Goal: Information Seeking & Learning: Learn about a topic

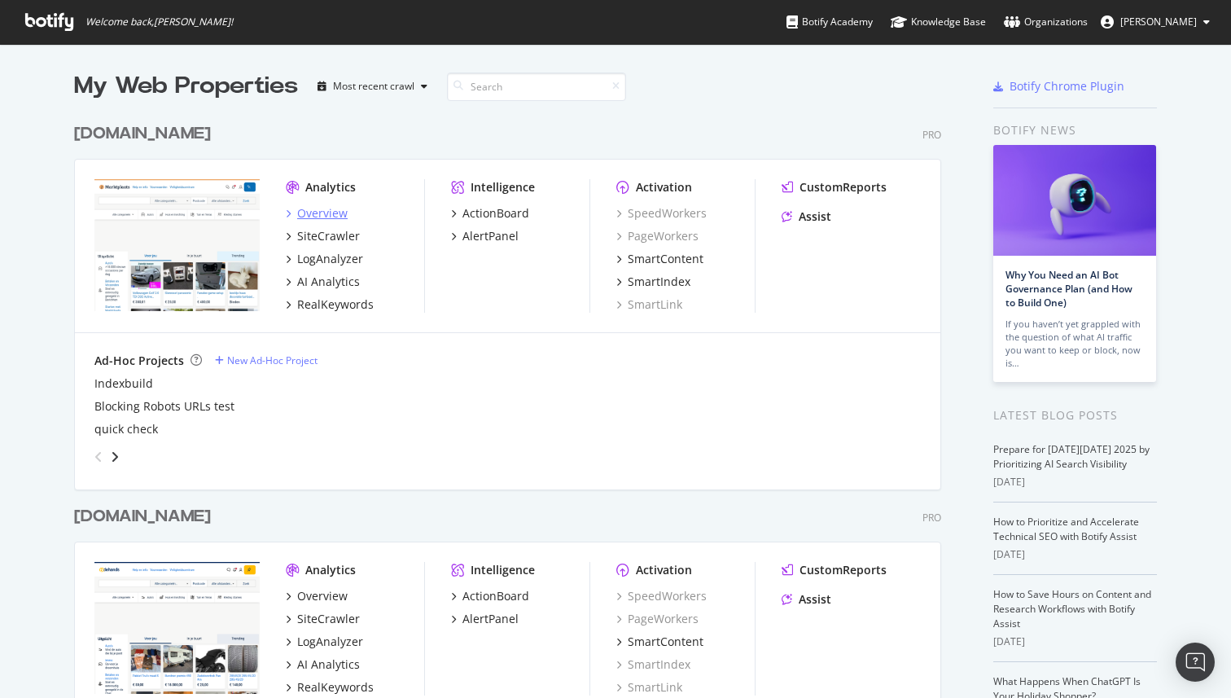
click at [317, 204] on div "Analytics Overview SiteCrawler LogAnalyzer AI Analytics RealKeywords" at bounding box center [355, 246] width 138 height 134
click at [317, 212] on div "Overview" at bounding box center [322, 213] width 50 height 16
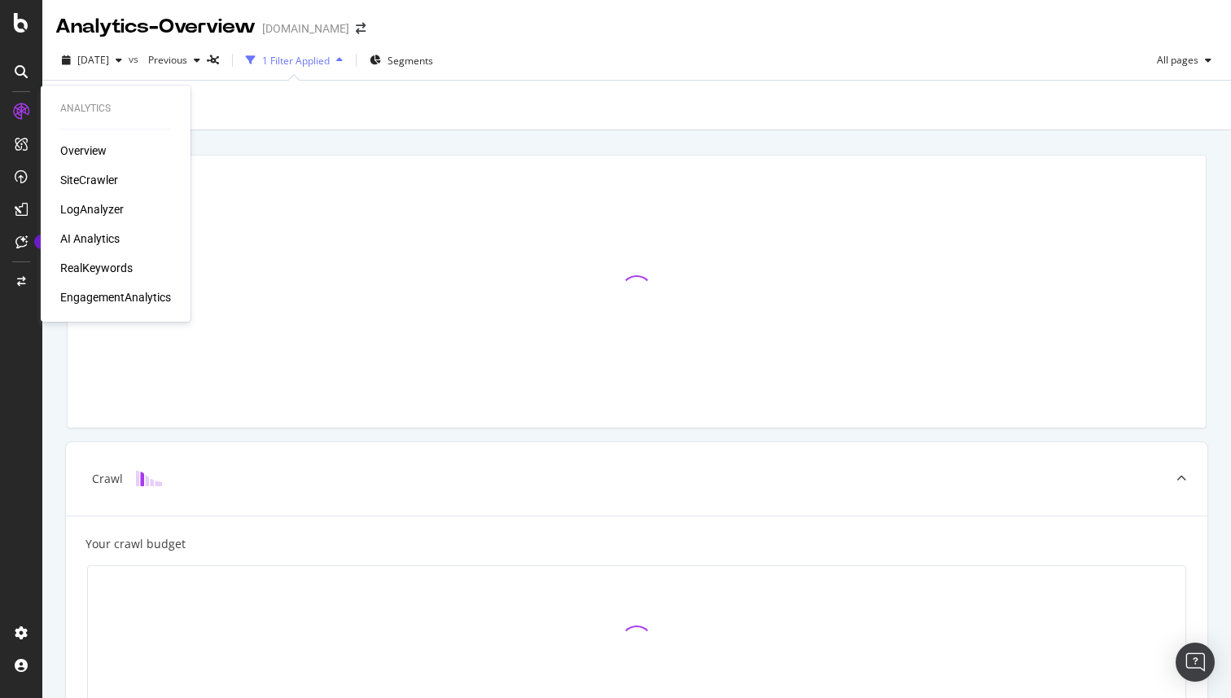
click at [69, 267] on div "RealKeywords" at bounding box center [96, 268] width 72 height 16
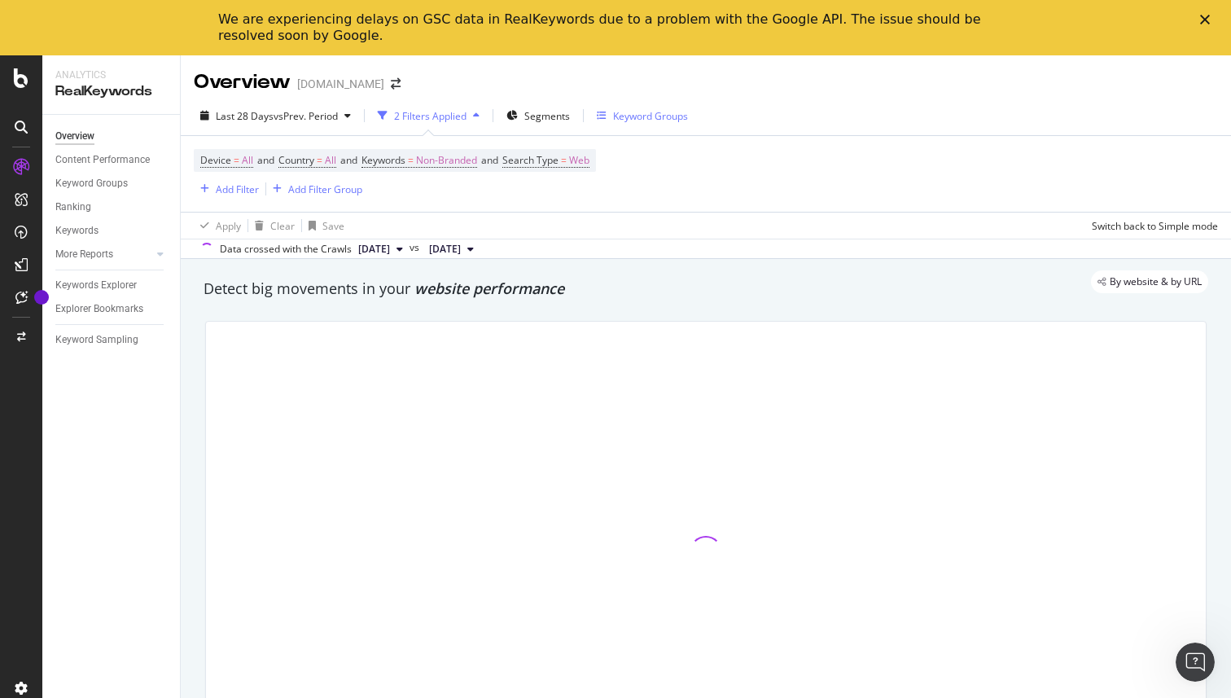
click at [648, 118] on div "Keyword Groups" at bounding box center [650, 116] width 75 height 14
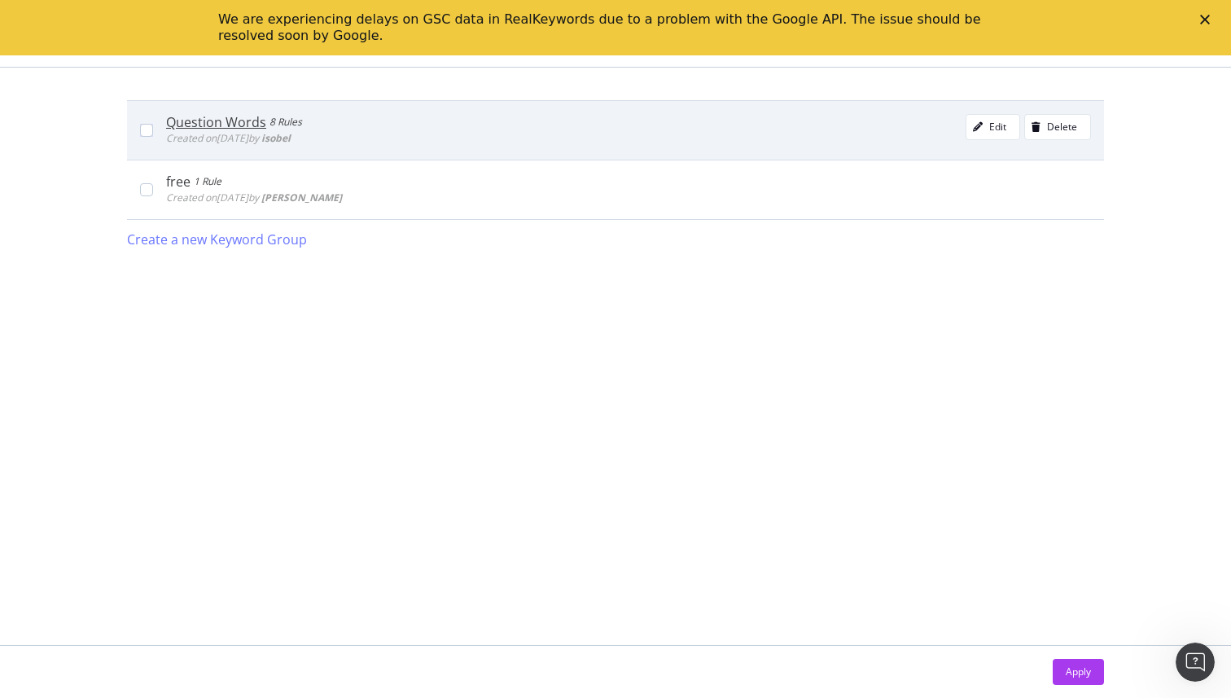
click at [239, 114] on div "Question Words" at bounding box center [216, 122] width 100 height 16
click at [241, 116] on div "Question Words" at bounding box center [218, 122] width 104 height 16
click at [601, 115] on div "Question Words 8 Rules Created on 2023 Sep 26th by isobel Edit Delete" at bounding box center [628, 130] width 925 height 33
click at [229, 108] on div "Question Words 8 Rules Created on 2023 Sep 26th by isobel Edit Delete" at bounding box center [615, 129] width 977 height 59
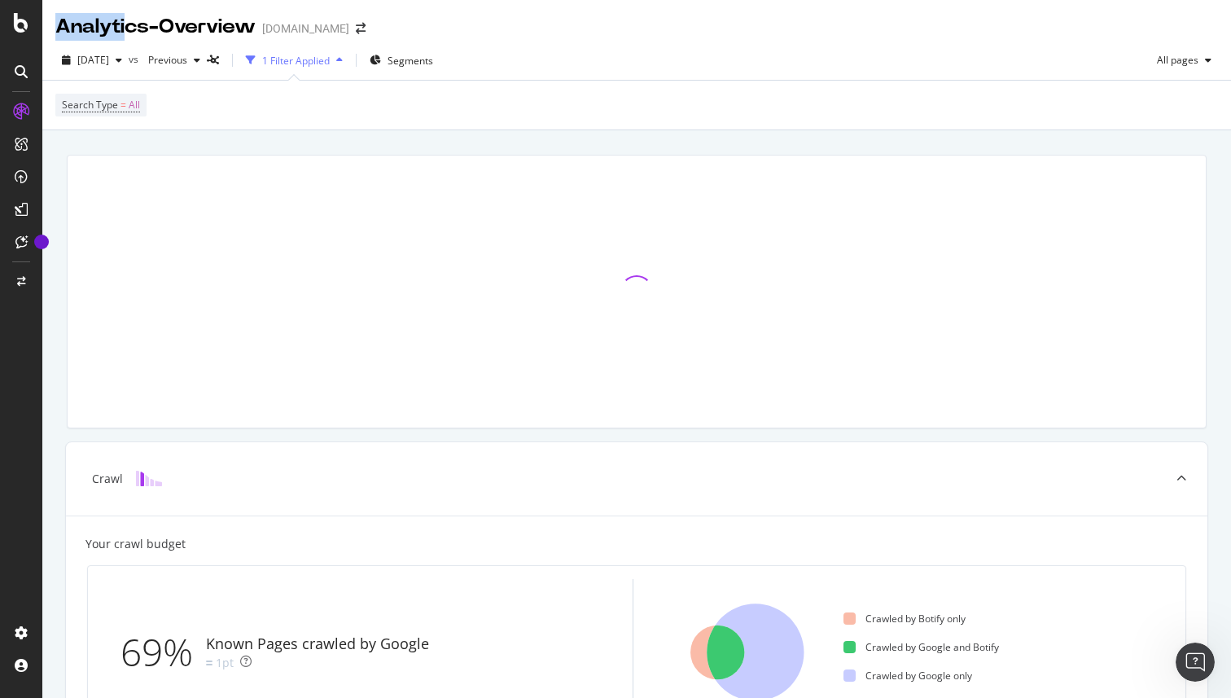
drag, startPoint x: 124, startPoint y: 23, endPoint x: 184, endPoint y: 9, distance: 61.8
click at [184, 9] on div "Analytics - Overview Marktplaats.nl" at bounding box center [636, 20] width 1189 height 41
click at [200, 56] on icon "button" at bounding box center [197, 60] width 7 height 10
click at [664, 63] on div "2025 Oct. 3rd vs Previous 1 Filter Applied Segments All pages" at bounding box center [636, 63] width 1189 height 33
click at [1163, 61] on span "All pages" at bounding box center [1174, 60] width 48 height 14
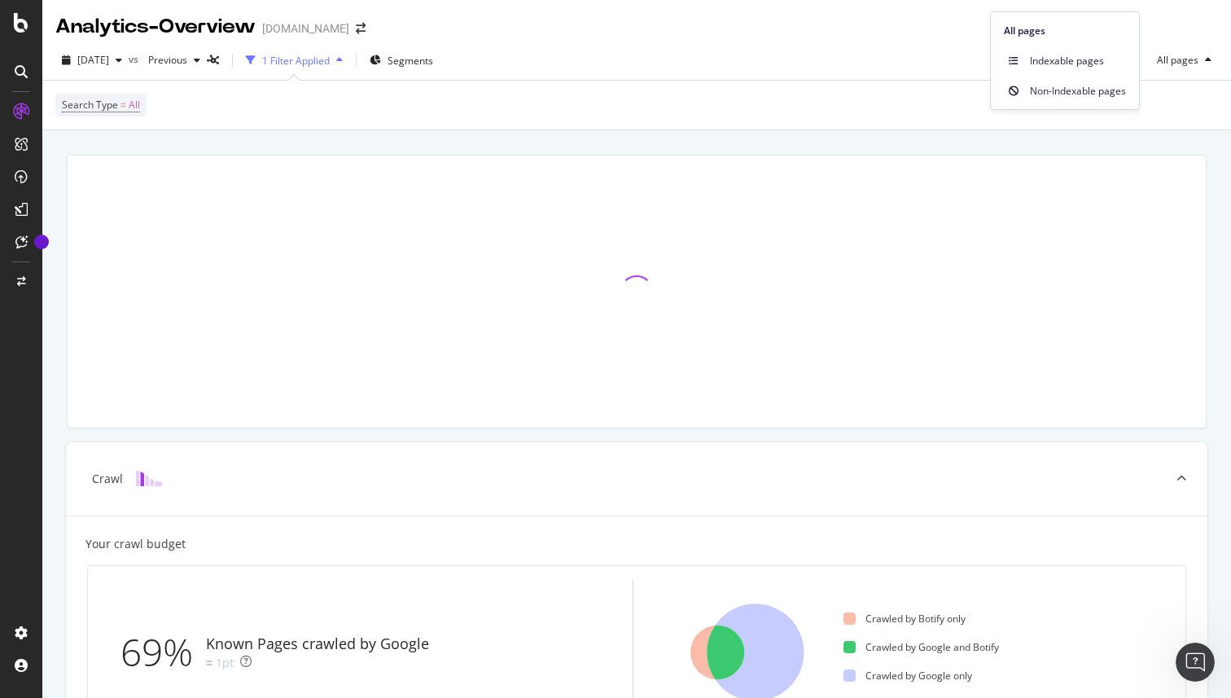
click at [777, 68] on div "2025 Oct. 3rd vs Previous 1 Filter Applied Segments All pages" at bounding box center [636, 63] width 1189 height 33
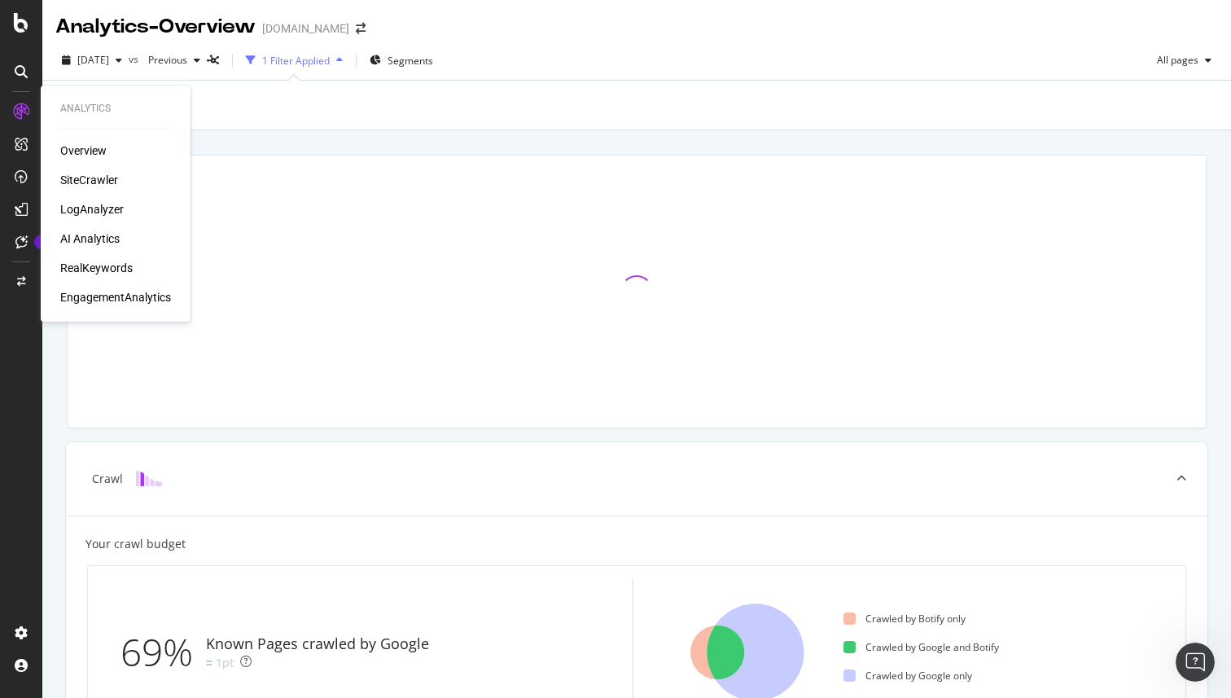
click at [81, 266] on div "RealKeywords" at bounding box center [96, 268] width 72 height 16
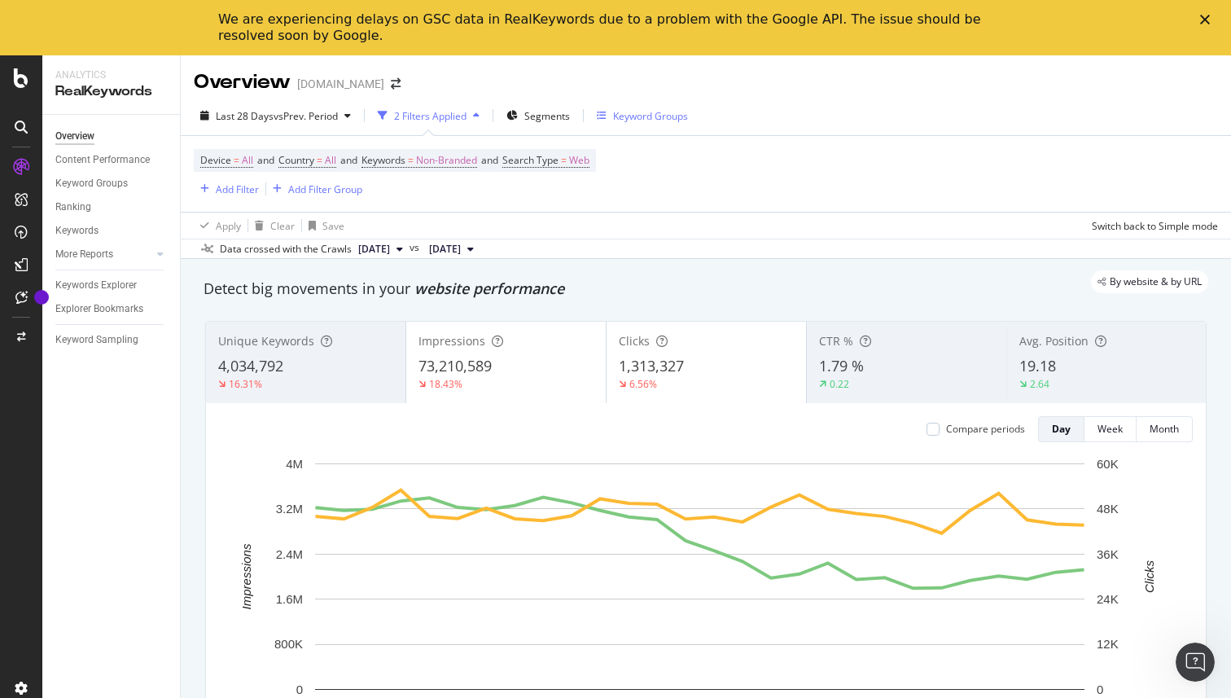
click at [631, 111] on div "Keyword Groups" at bounding box center [650, 116] width 75 height 14
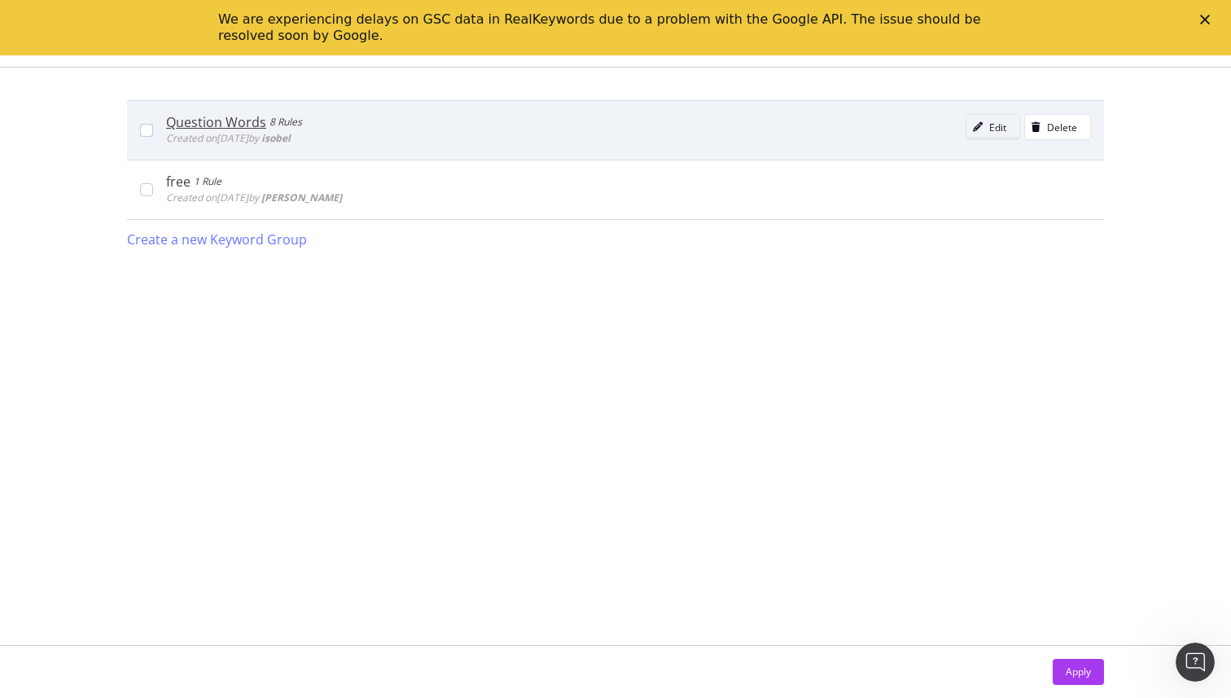
click at [979, 136] on div "Edit" at bounding box center [986, 127] width 40 height 23
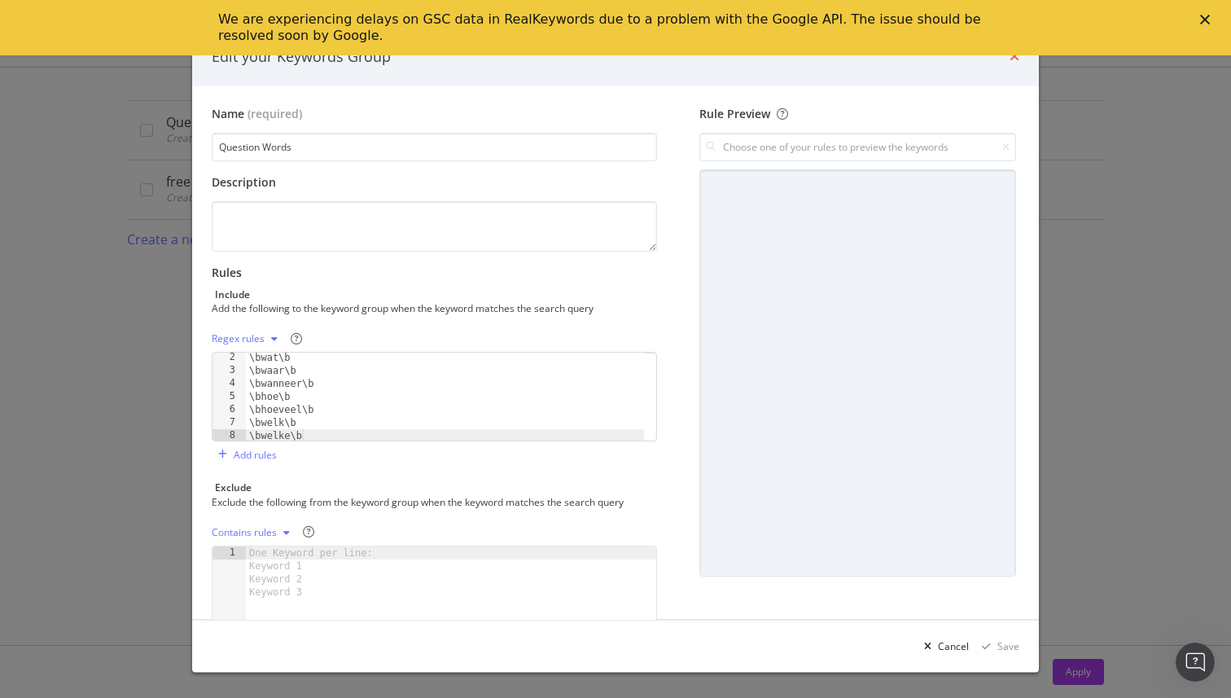
click at [1011, 57] on icon "times" at bounding box center [1014, 56] width 10 height 13
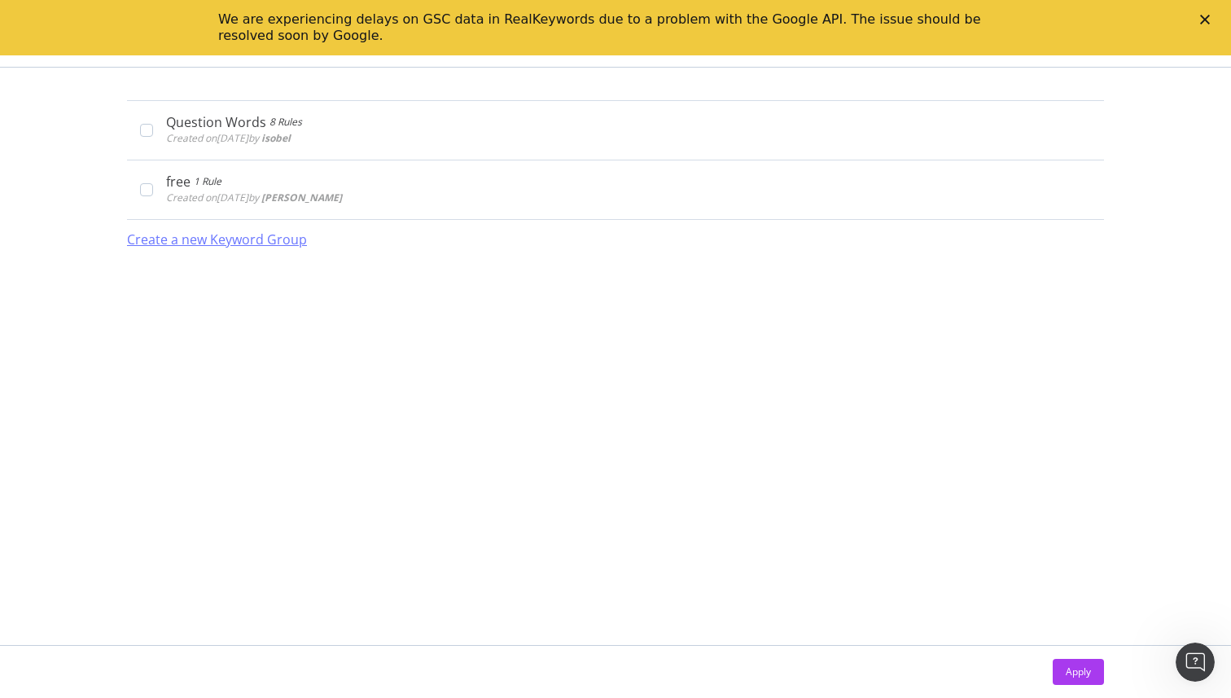
click at [1208, 20] on icon "Close" at bounding box center [1205, 20] width 10 height 10
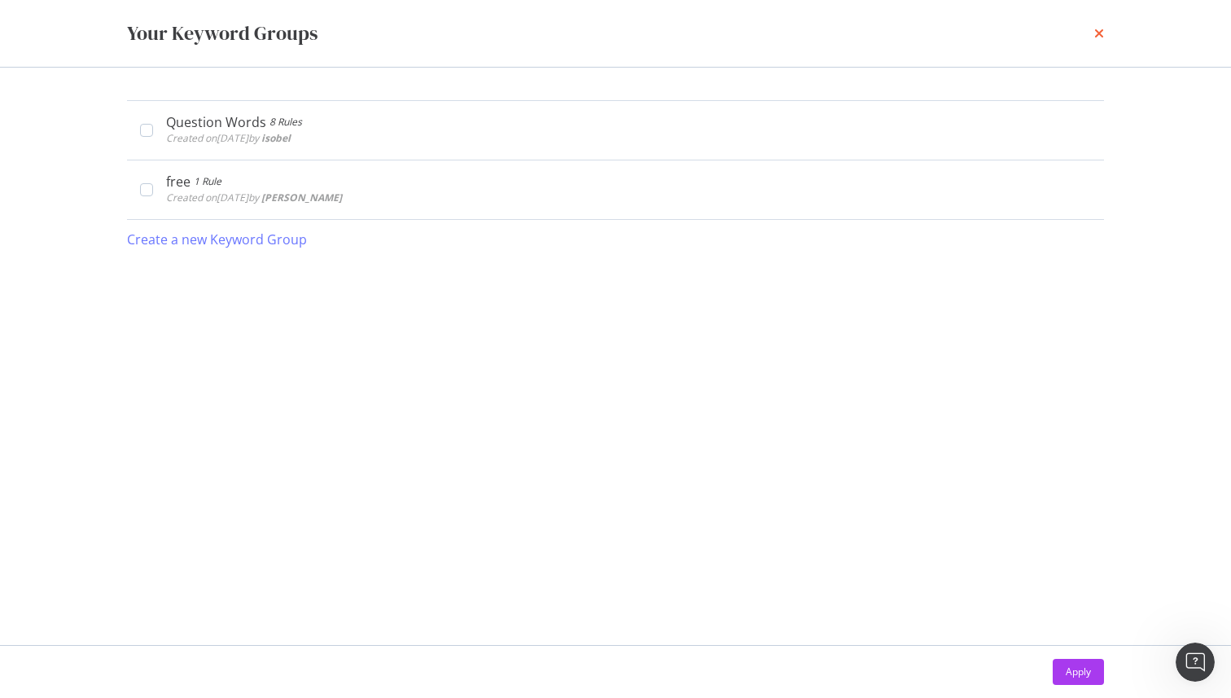
click at [1101, 30] on icon "times" at bounding box center [1099, 33] width 10 height 13
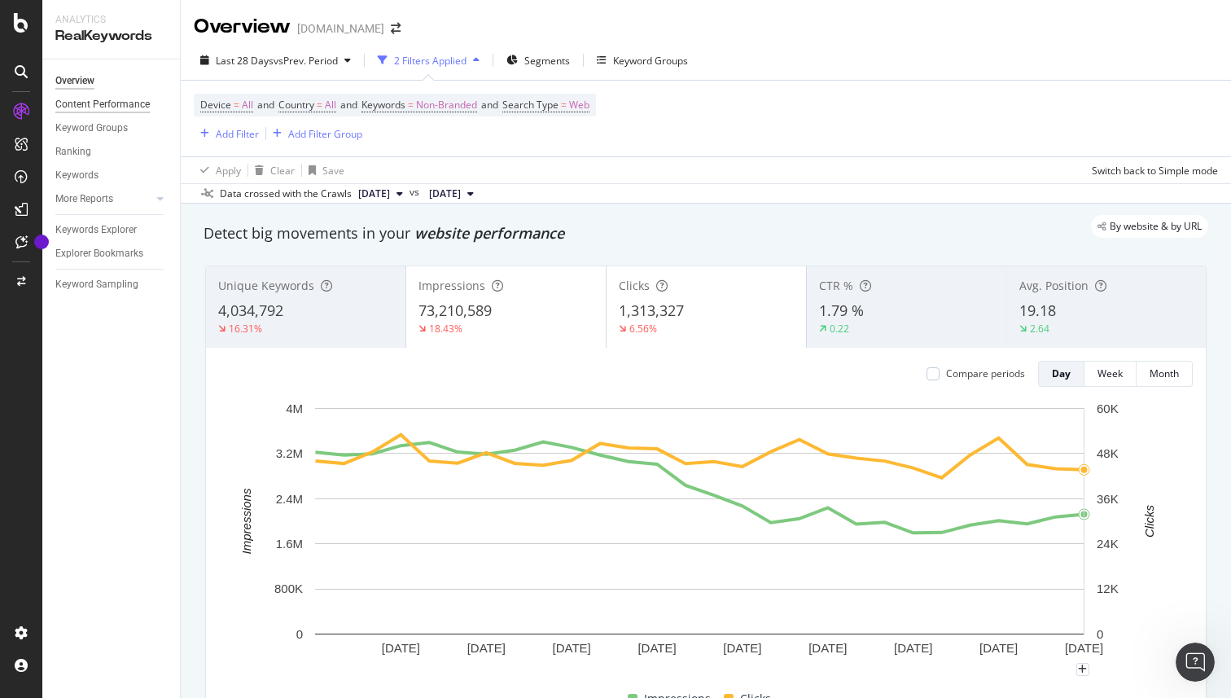
click at [103, 108] on div "Content Performance" at bounding box center [102, 104] width 94 height 17
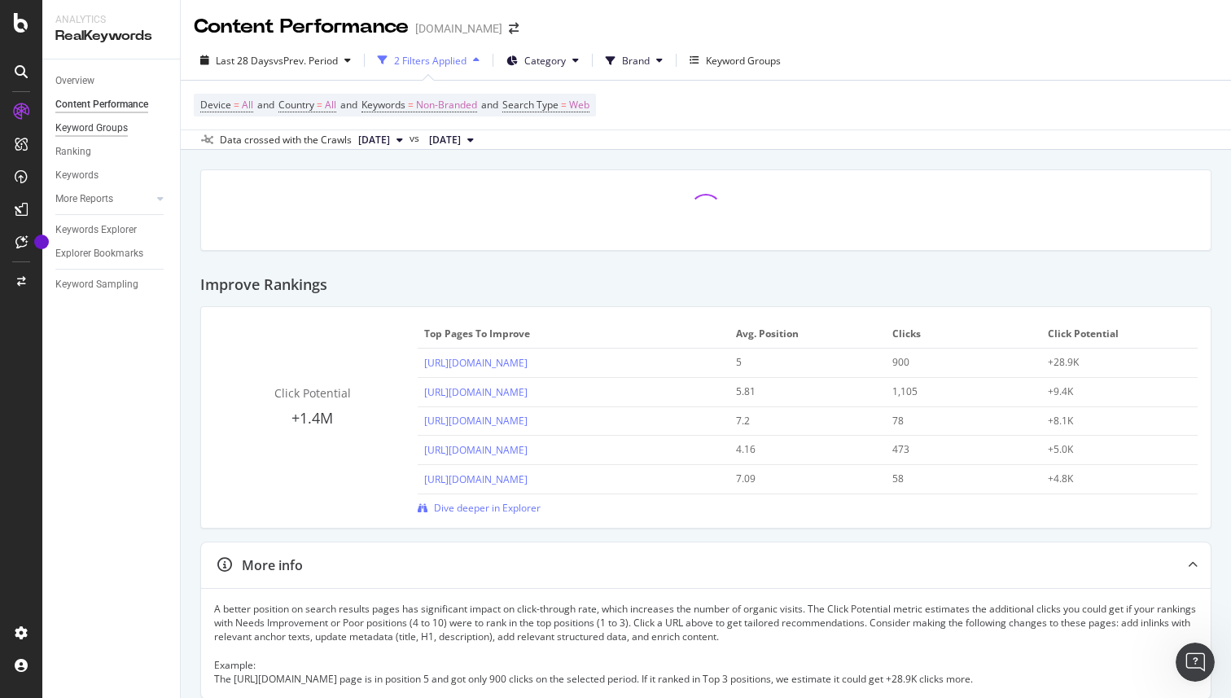
click at [81, 134] on div "Keyword Groups" at bounding box center [91, 128] width 72 height 17
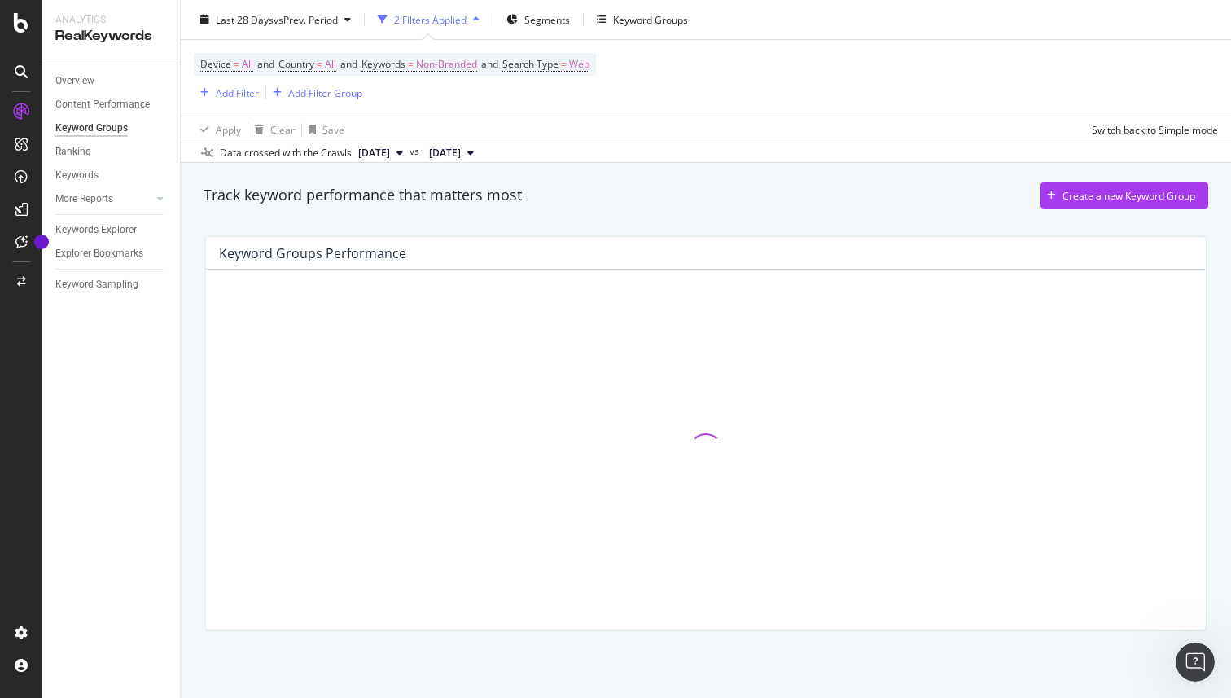
scroll to position [44, 0]
click at [129, 196] on link "More Reports" at bounding box center [103, 198] width 97 height 17
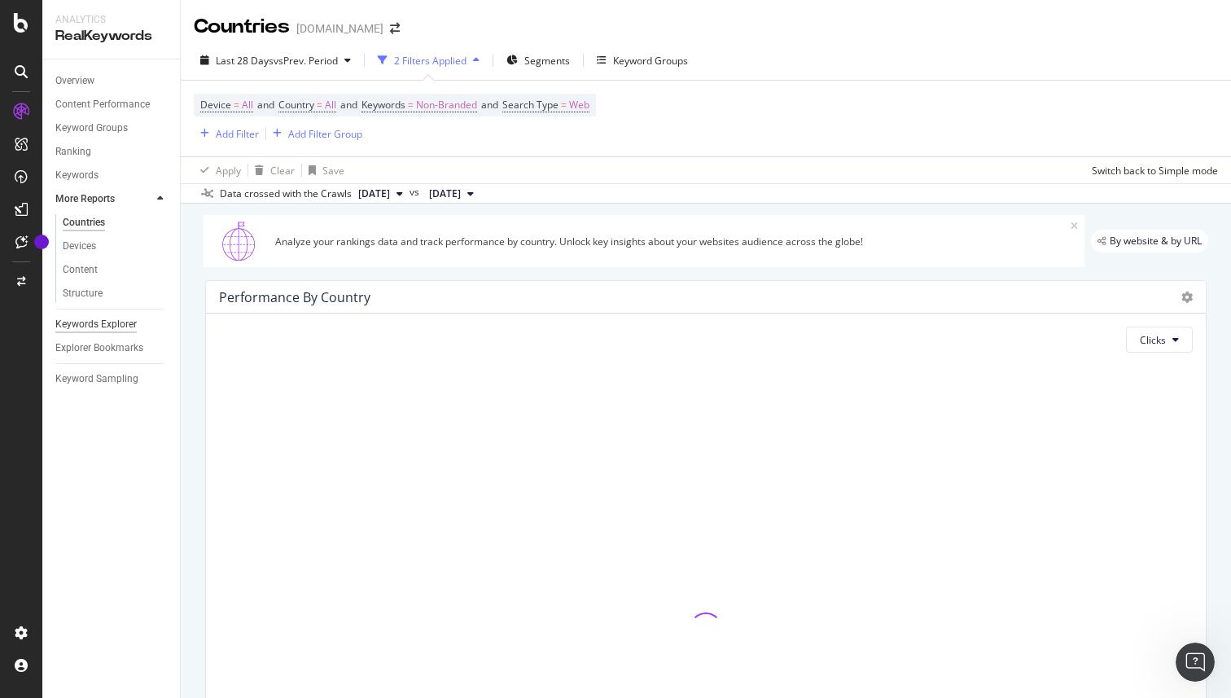
click at [116, 326] on div "Keywords Explorer" at bounding box center [95, 324] width 81 height 17
click at [93, 385] on div "Keyword Sampling" at bounding box center [96, 378] width 83 height 17
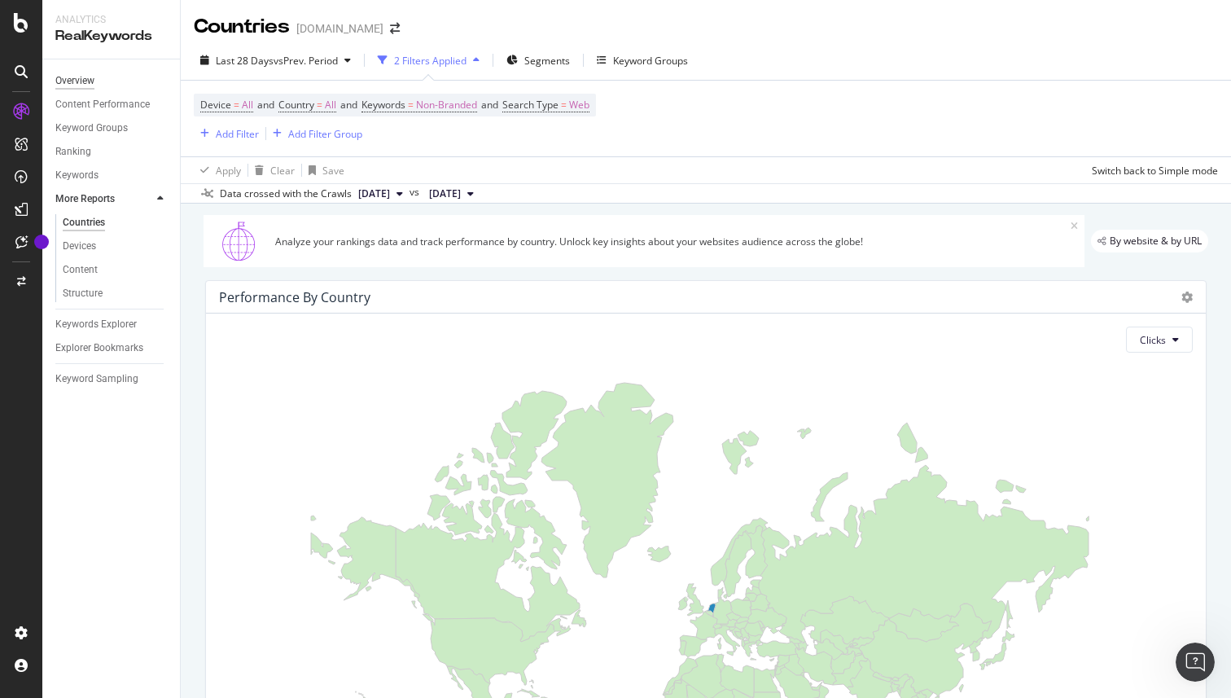
click at [84, 81] on div "Overview" at bounding box center [74, 80] width 39 height 17
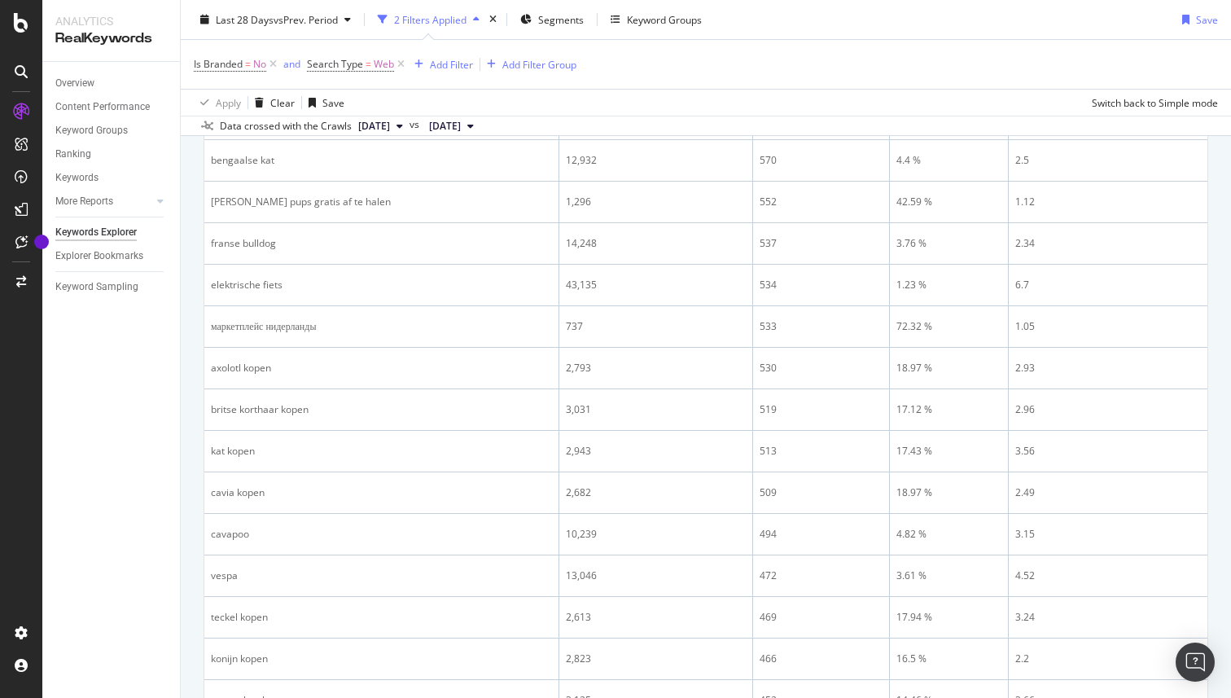
scroll to position [1964, 0]
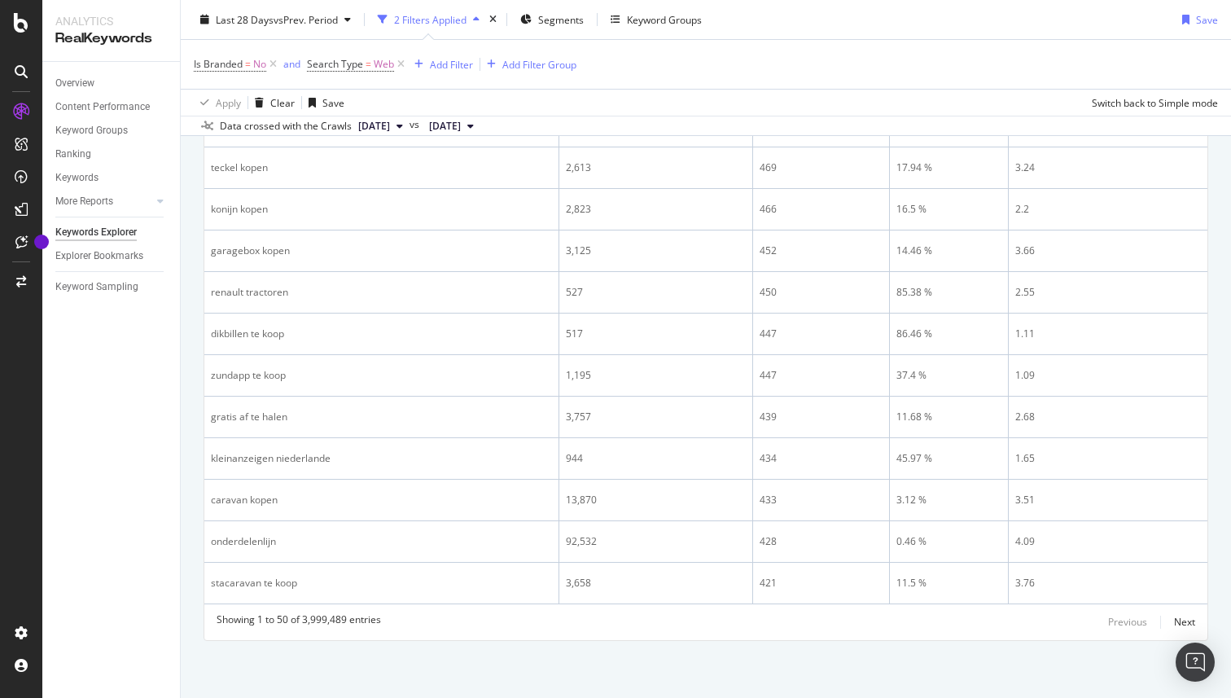
drag, startPoint x: 901, startPoint y: 56, endPoint x: 890, endPoint y: 36, distance: 23.3
click at [901, 57] on div "Is Branded = No and Search Type = Web Add Filter Add Filter Group" at bounding box center [706, 64] width 1024 height 49
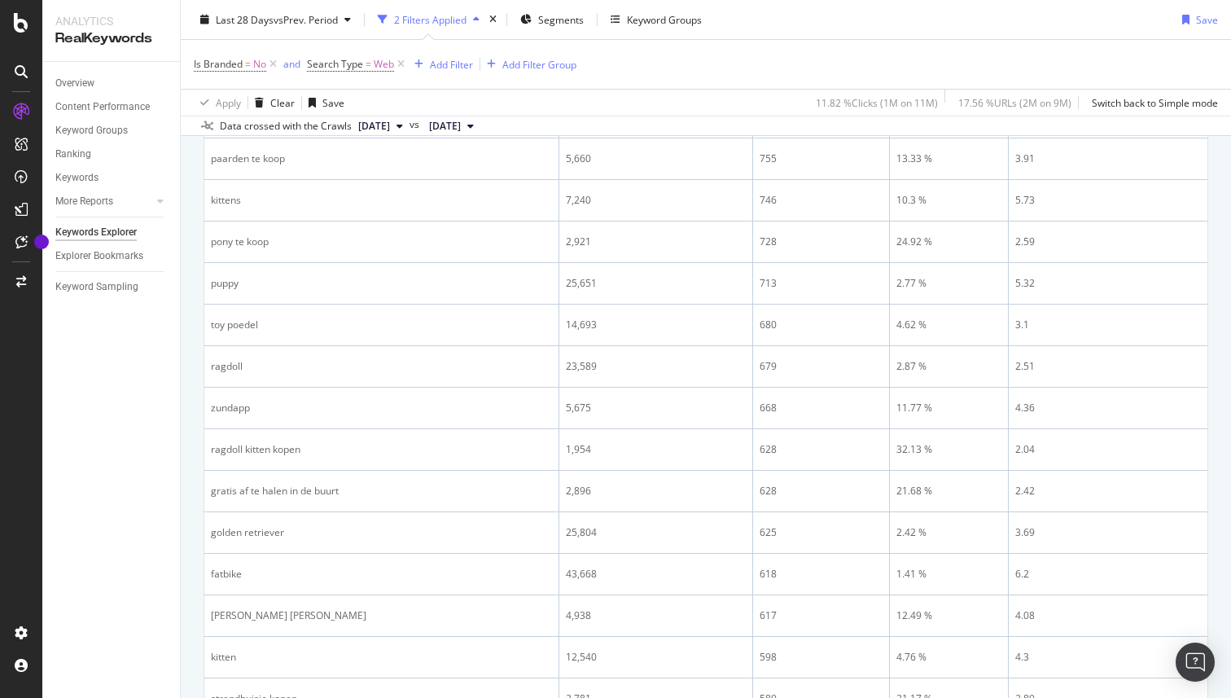
scroll to position [0, 0]
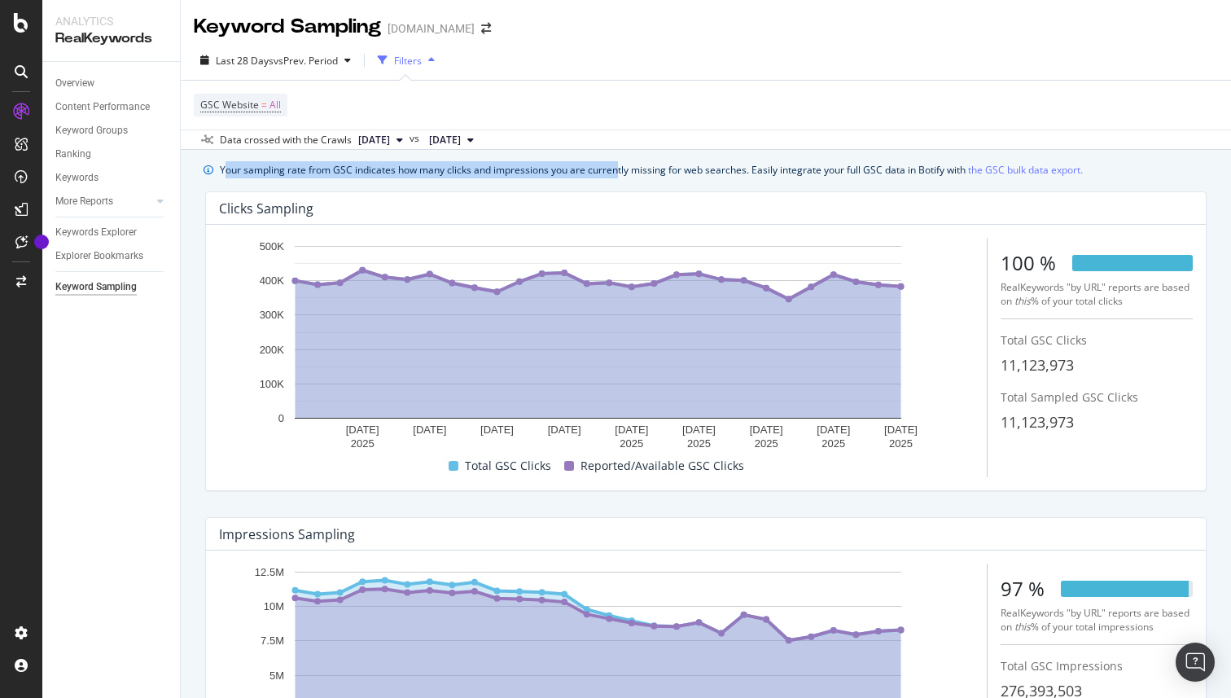
drag, startPoint x: 227, startPoint y: 173, endPoint x: 615, endPoint y: 173, distance: 388.3
click at [615, 173] on div "Your sampling rate from GSC indicates how many clicks and impressions you are c…" at bounding box center [651, 169] width 863 height 17
